Goal: Book appointment/travel/reservation

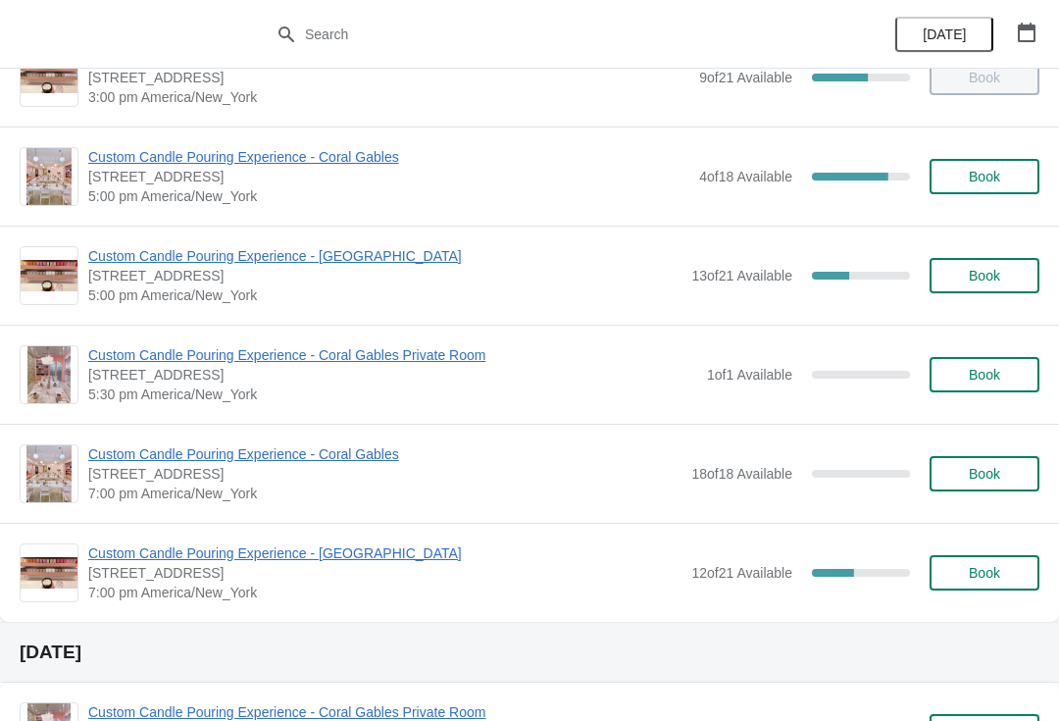
scroll to position [1045, 0]
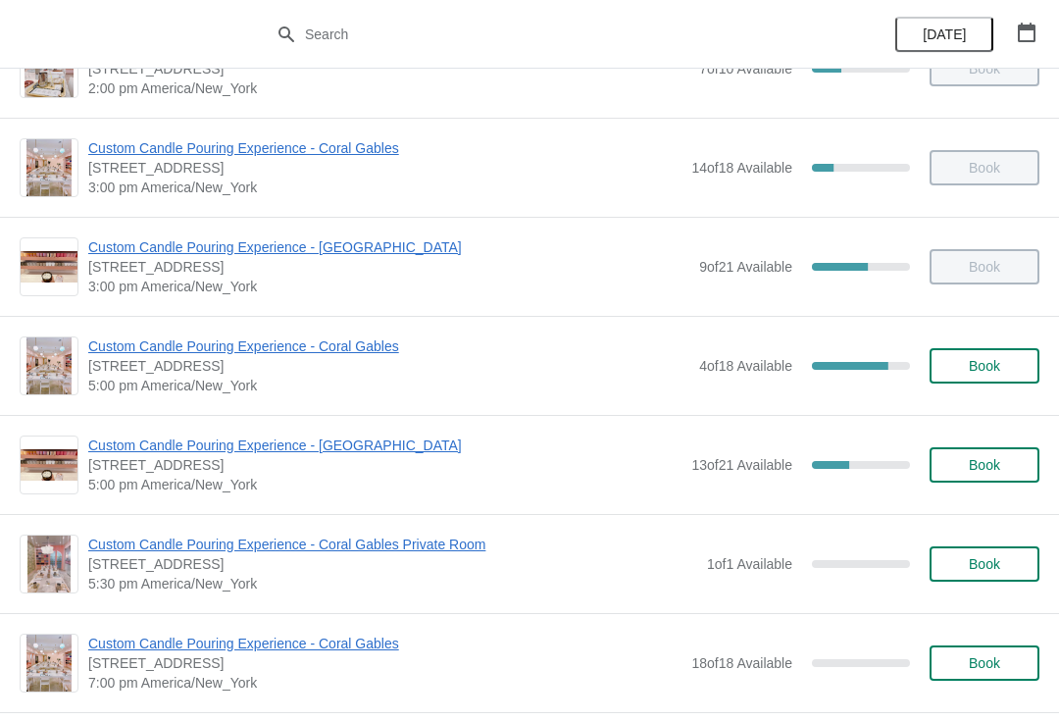
scroll to position [891, 0]
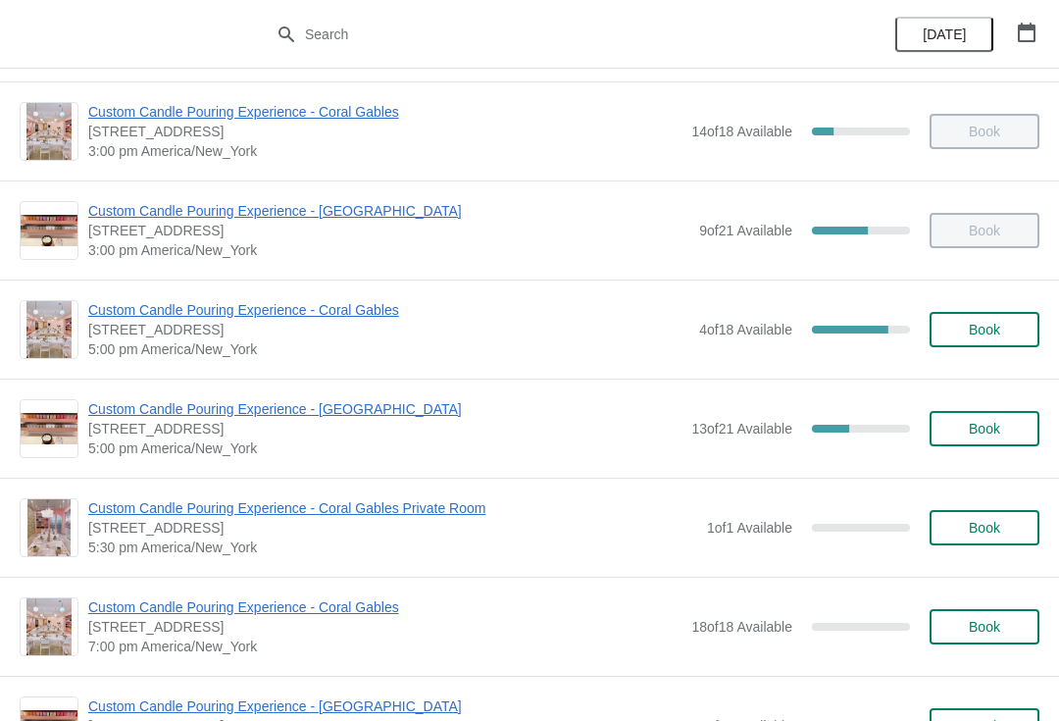
click at [375, 308] on span "Custom Candle Pouring Experience - Coral Gables" at bounding box center [388, 310] width 601 height 20
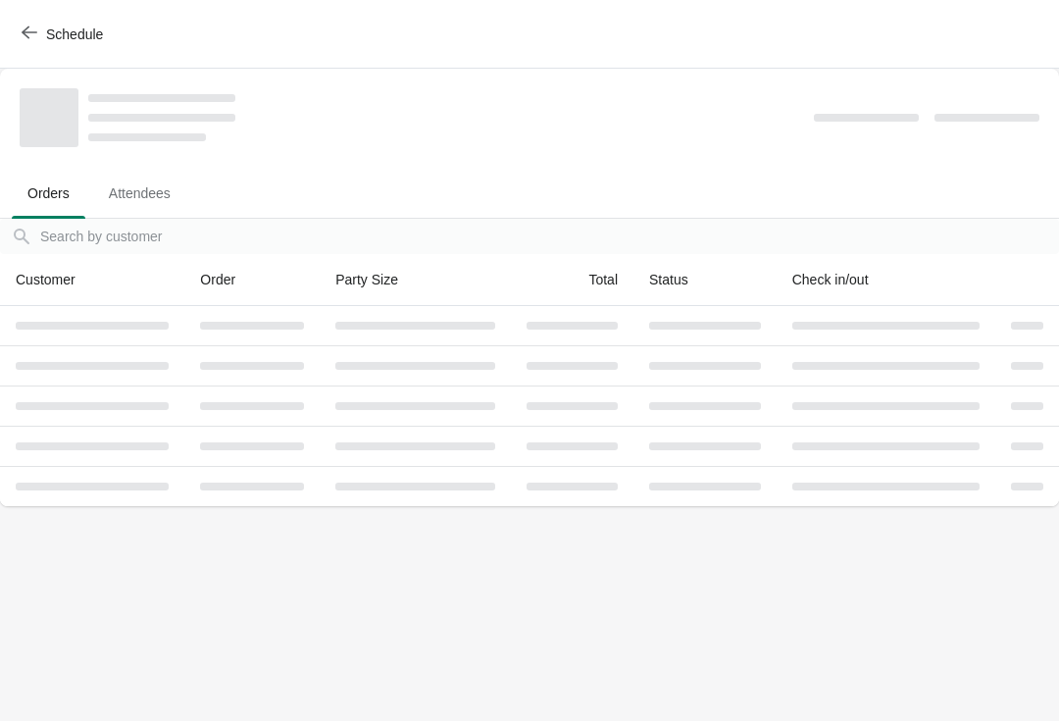
scroll to position [0, 0]
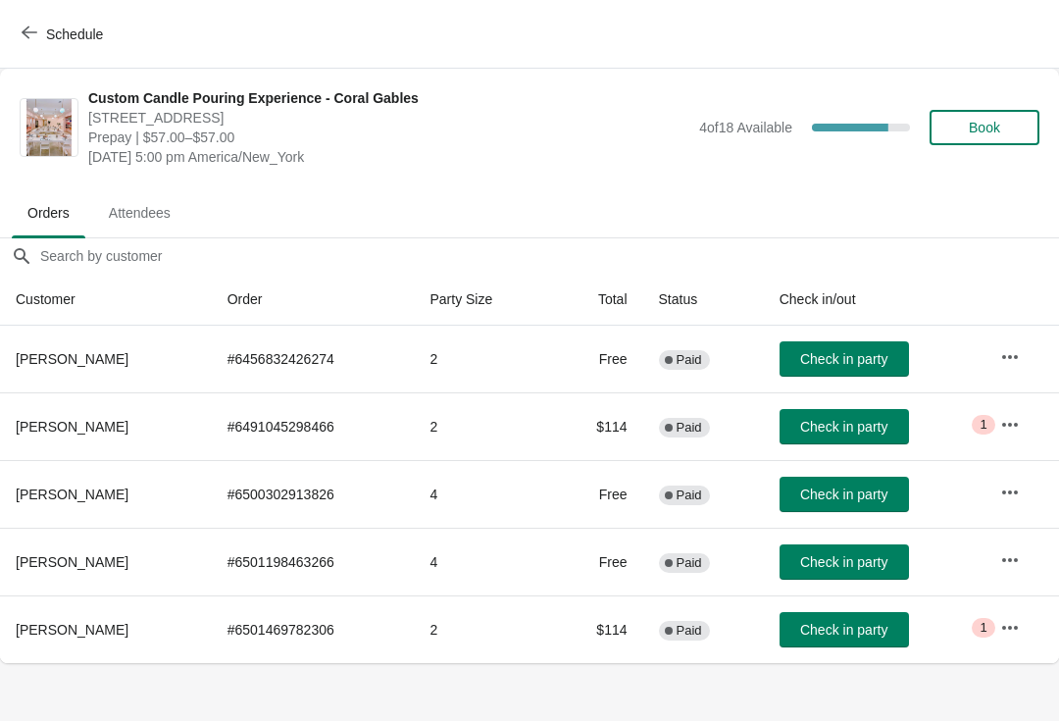
click at [991, 120] on span "Book" at bounding box center [984, 128] width 31 height 16
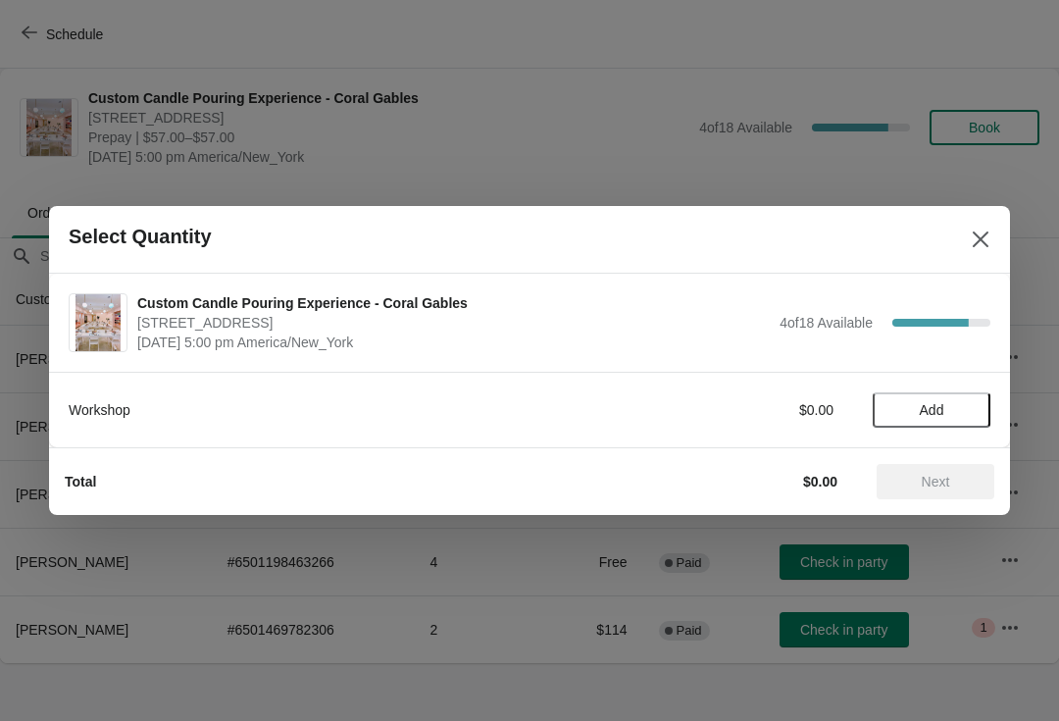
click at [945, 421] on button "Add" at bounding box center [932, 409] width 118 height 35
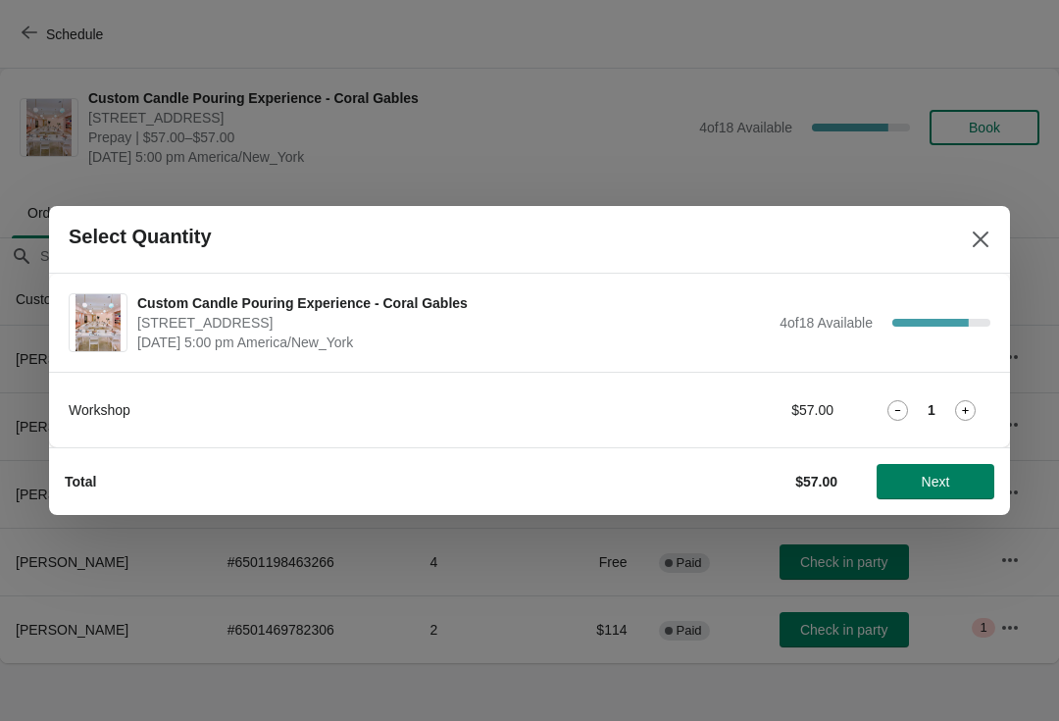
click at [911, 491] on button "Next" at bounding box center [936, 481] width 118 height 35
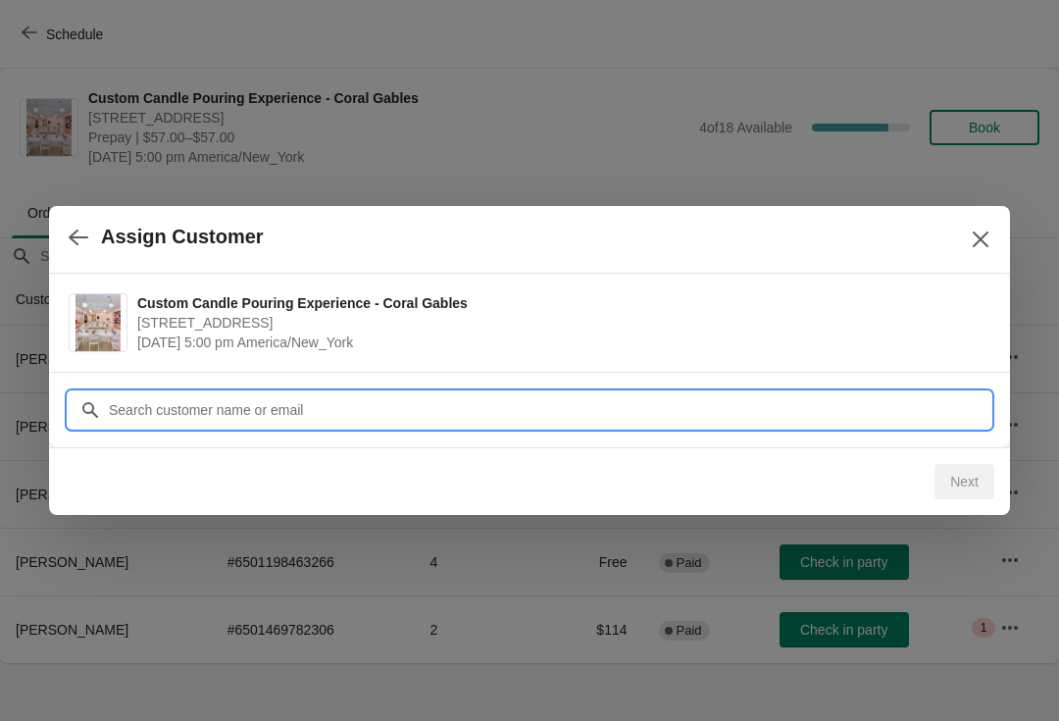
click at [333, 410] on input "Customer" at bounding box center [549, 409] width 882 height 35
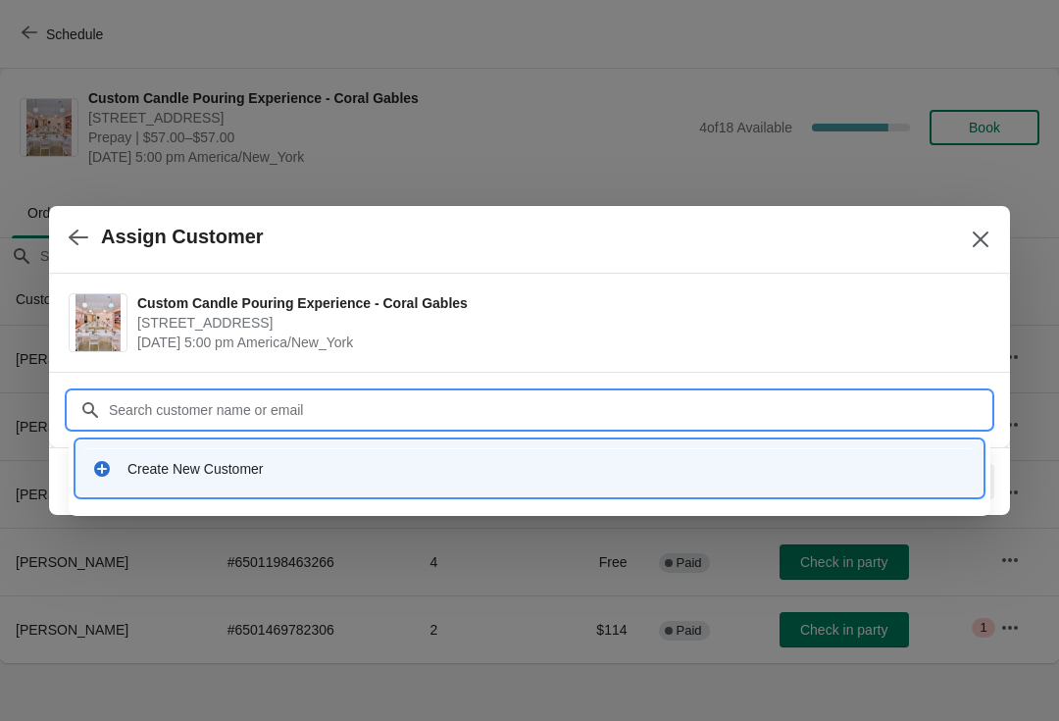
click at [330, 452] on div "Create New Customer" at bounding box center [529, 468] width 890 height 40
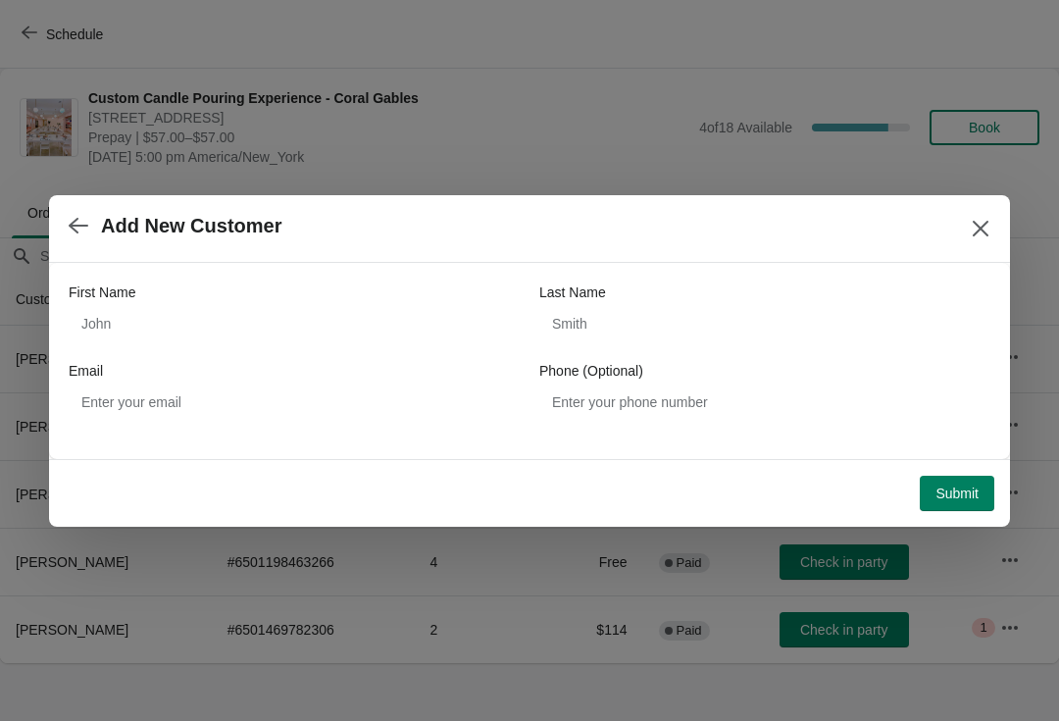
click at [947, 497] on span "Submit" at bounding box center [956, 493] width 43 height 16
click at [994, 206] on div "Add New Customer" at bounding box center [529, 229] width 961 height 68
click at [974, 225] on icon "Close" at bounding box center [981, 229] width 20 height 20
